Goal: Navigation & Orientation: Find specific page/section

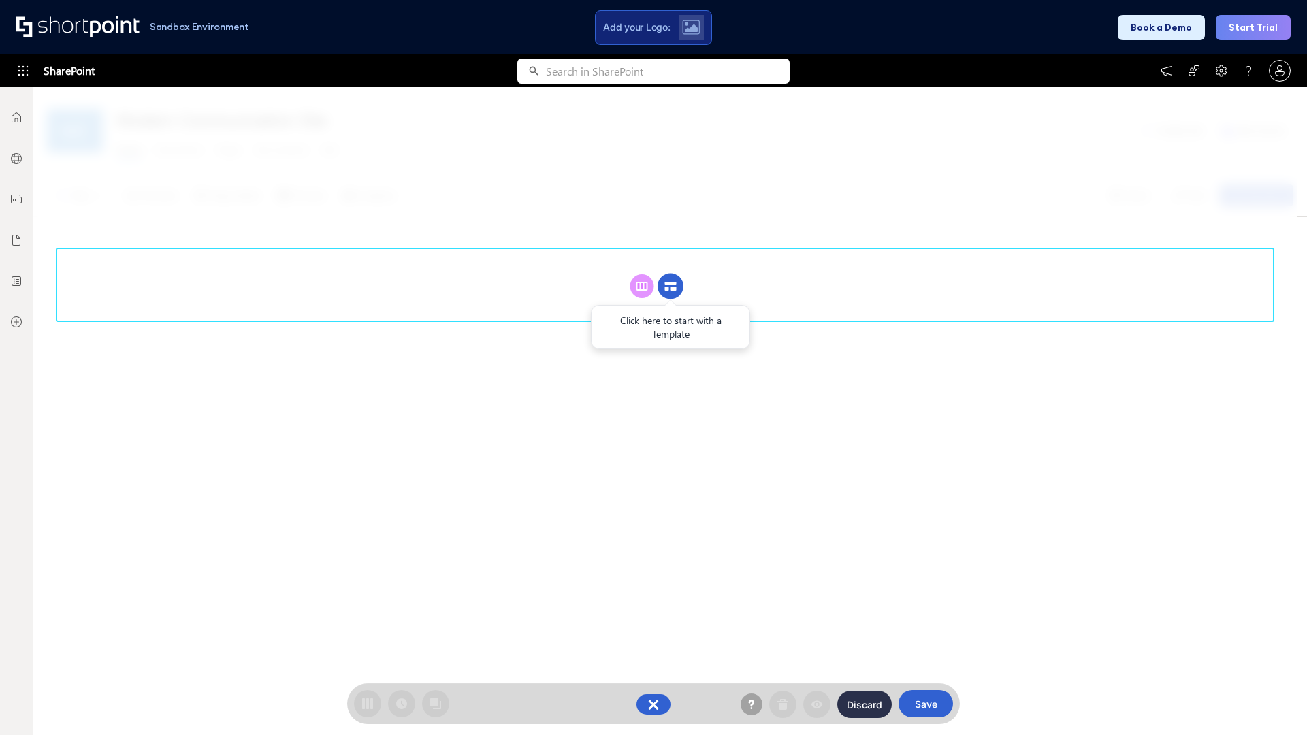
click at [670, 286] on circle at bounding box center [670, 287] width 26 height 26
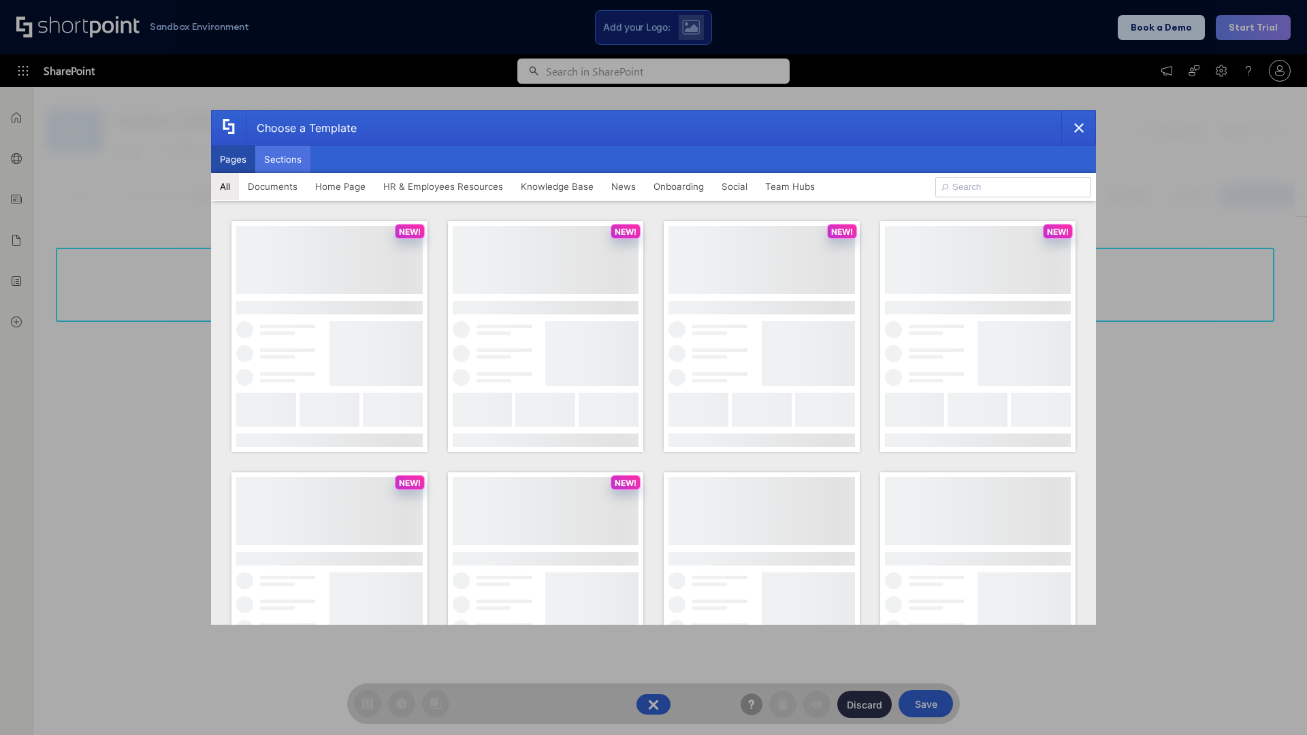
click at [282, 159] on button "Sections" at bounding box center [282, 159] width 55 height 27
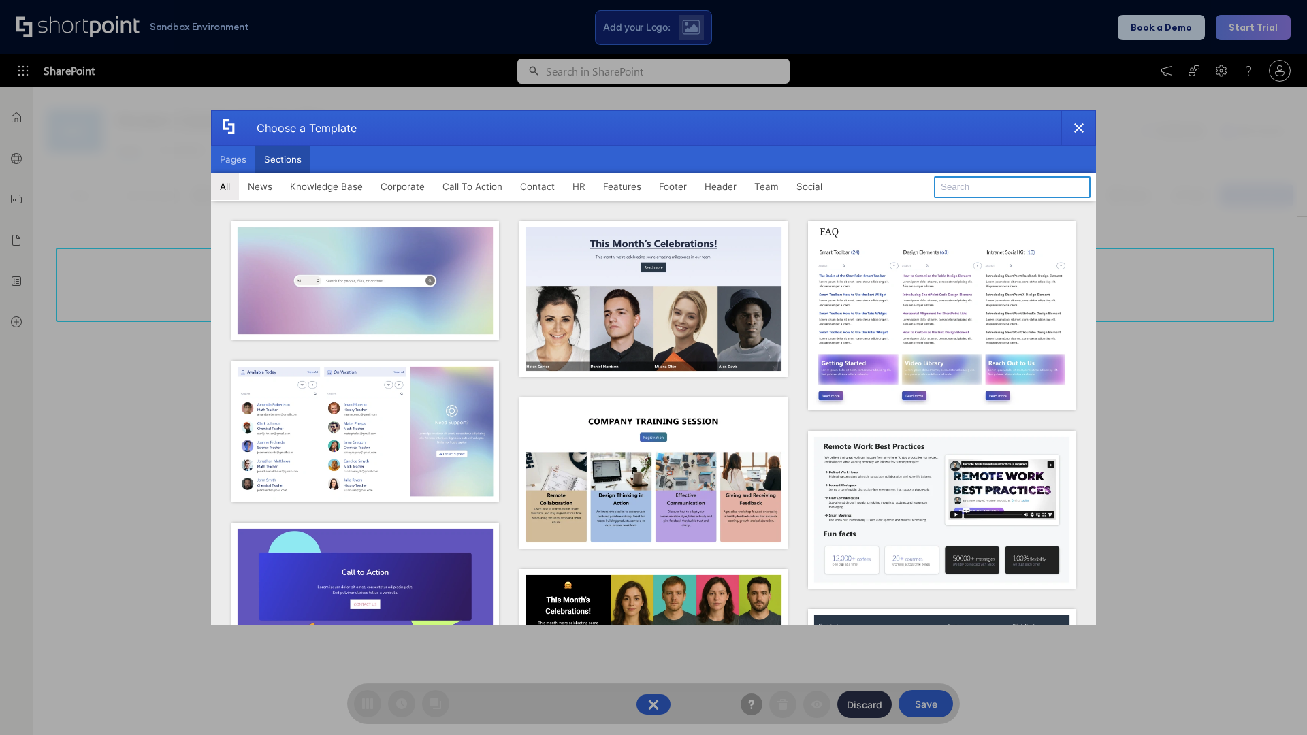
type input "Footer 6"
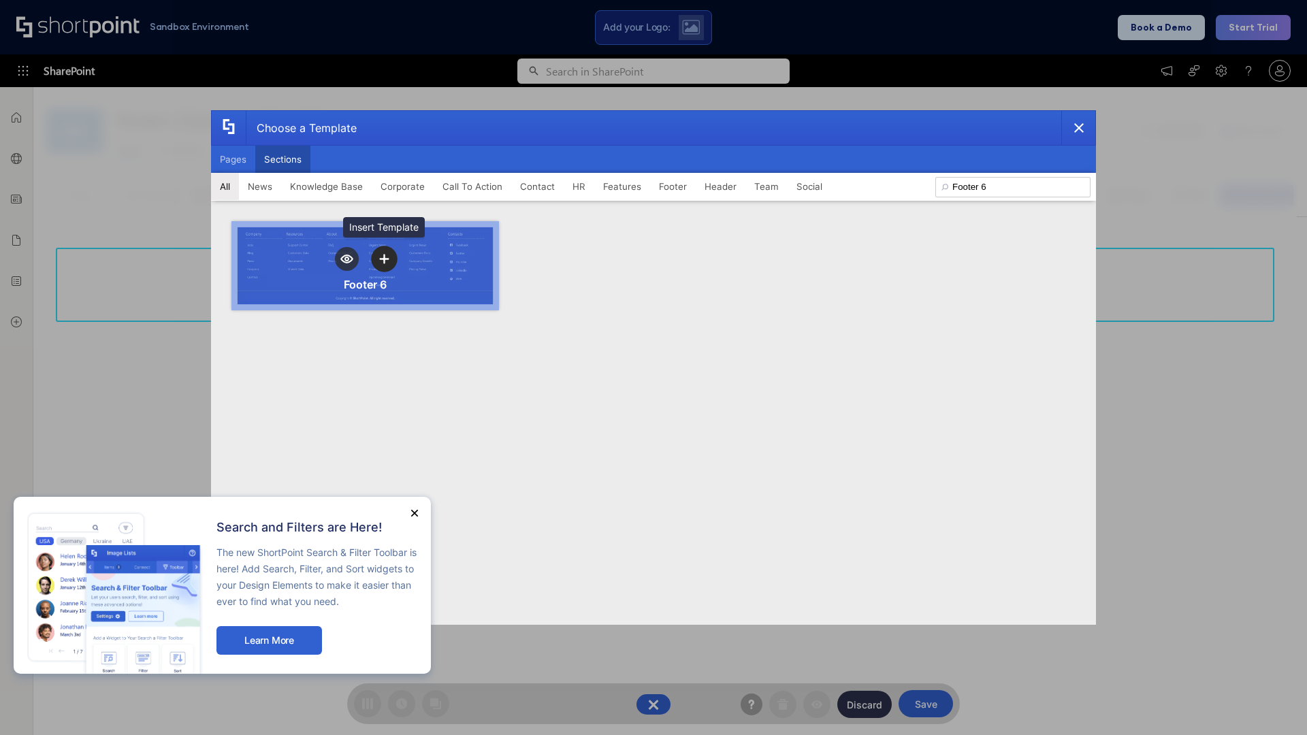
click at [384, 259] on icon "template selector" at bounding box center [384, 259] width 10 height 10
